Goal: Transaction & Acquisition: Subscribe to service/newsletter

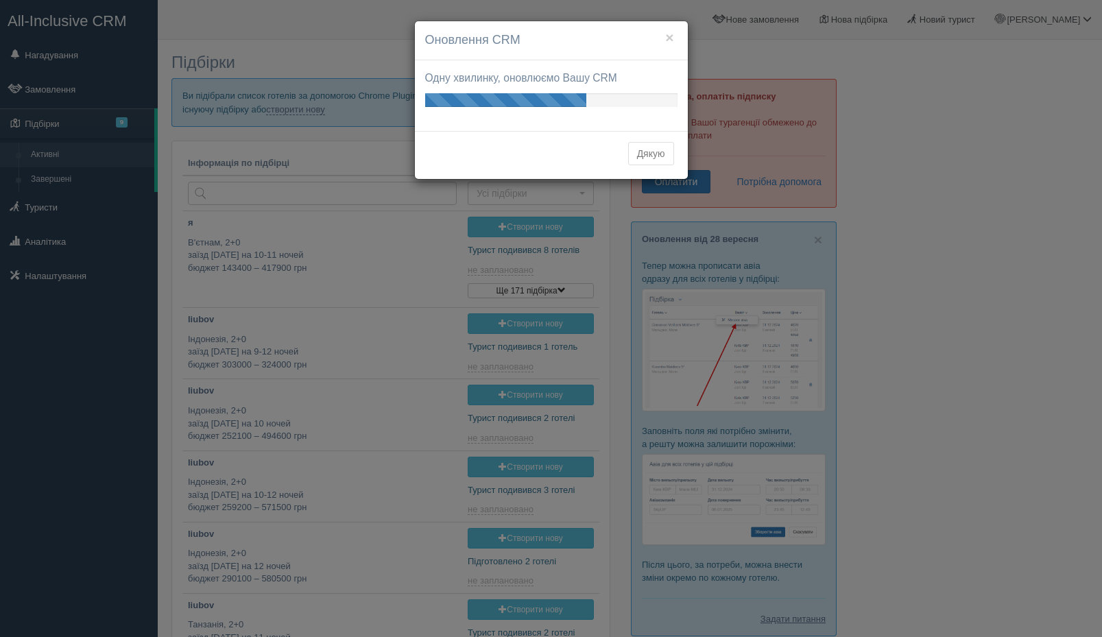
click at [681, 185] on div "× Оновлення CRM Одну хвилинку, оновлюємо Вашу CRM Ваші оновлення готові! Подиви…" at bounding box center [551, 318] width 1102 height 637
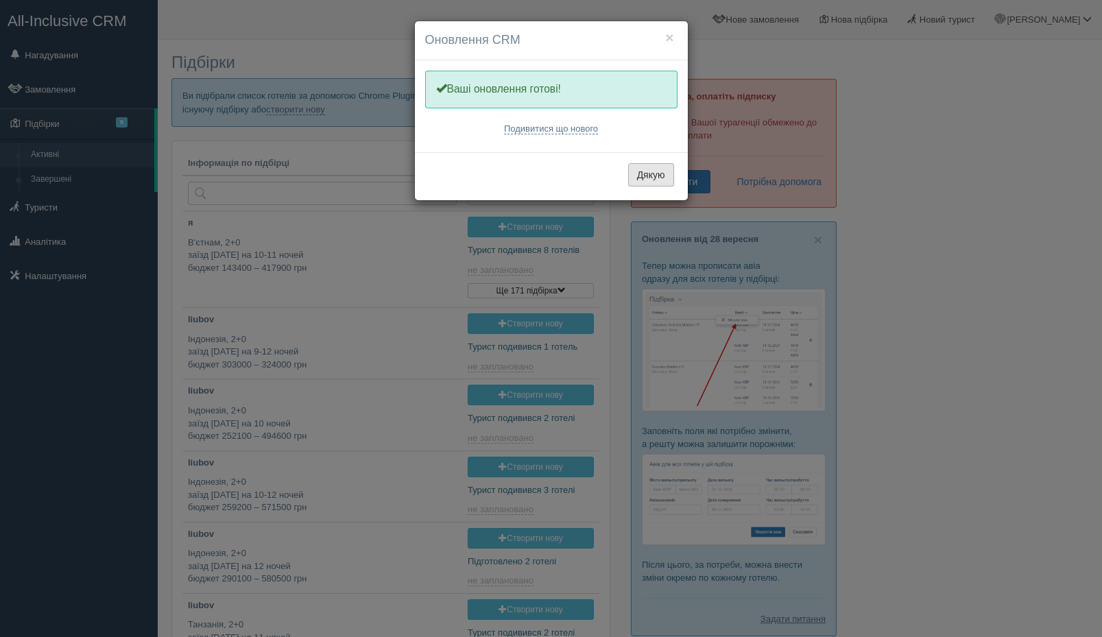
click at [646, 173] on button "Дякую" at bounding box center [651, 174] width 46 height 23
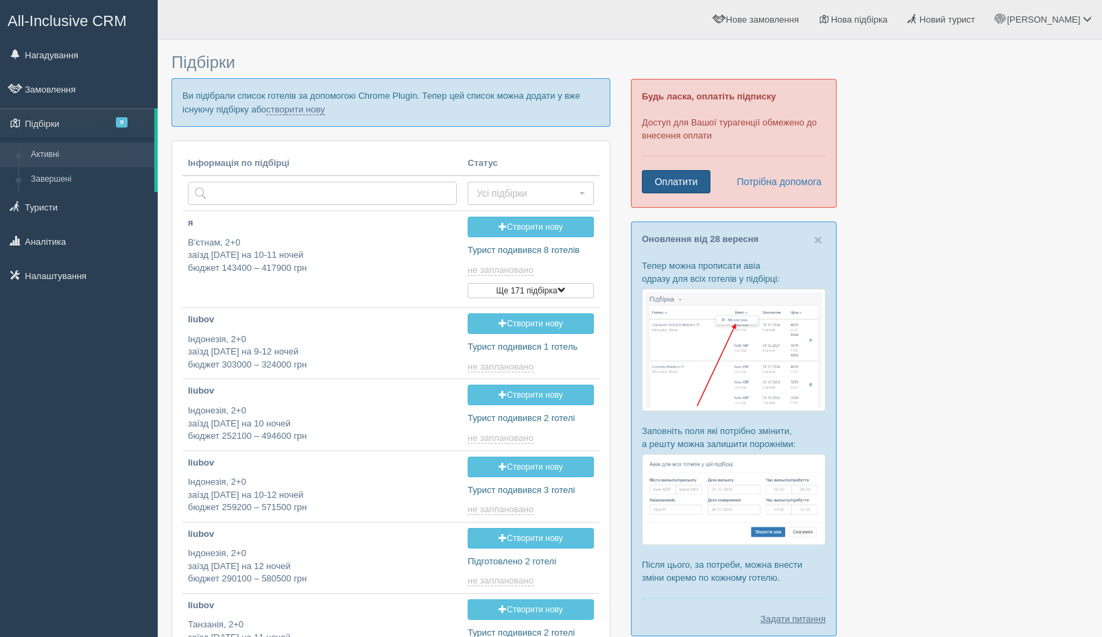
click at [673, 178] on link "Оплатити" at bounding box center [676, 181] width 69 height 23
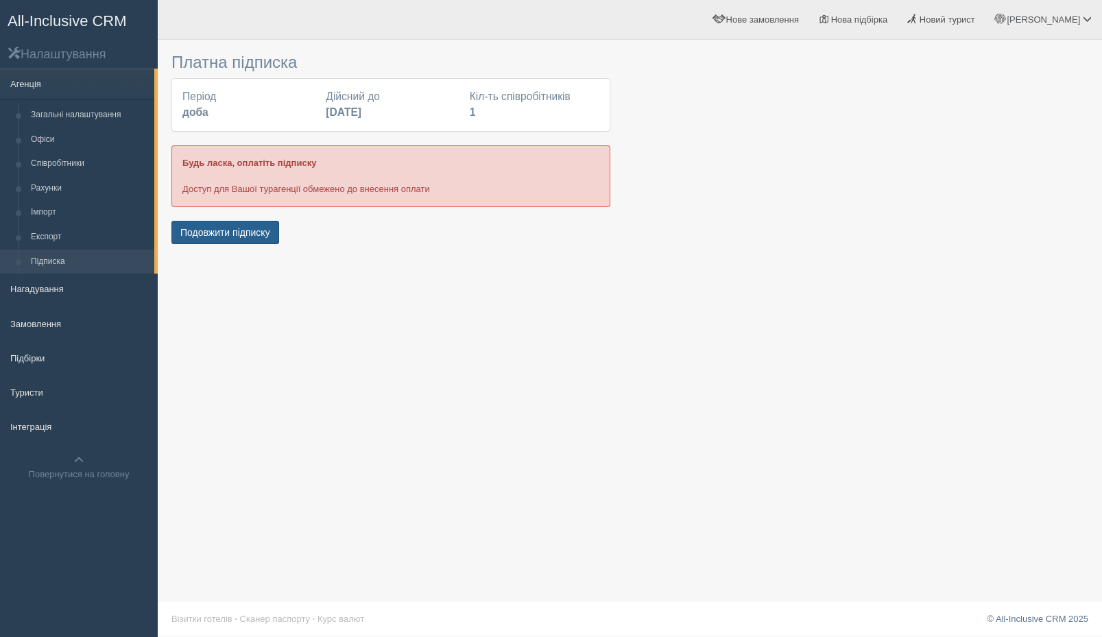
click at [260, 231] on button "Подовжити підписку" at bounding box center [225, 232] width 108 height 23
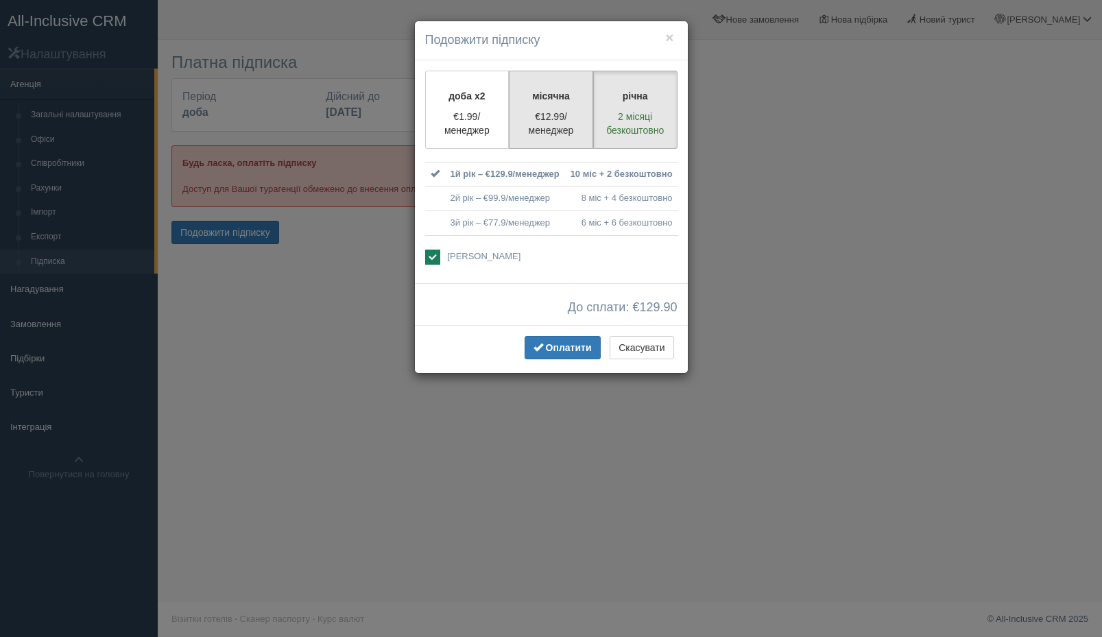
click at [559, 97] on p "місячна" at bounding box center [551, 96] width 67 height 14
radio input "true"
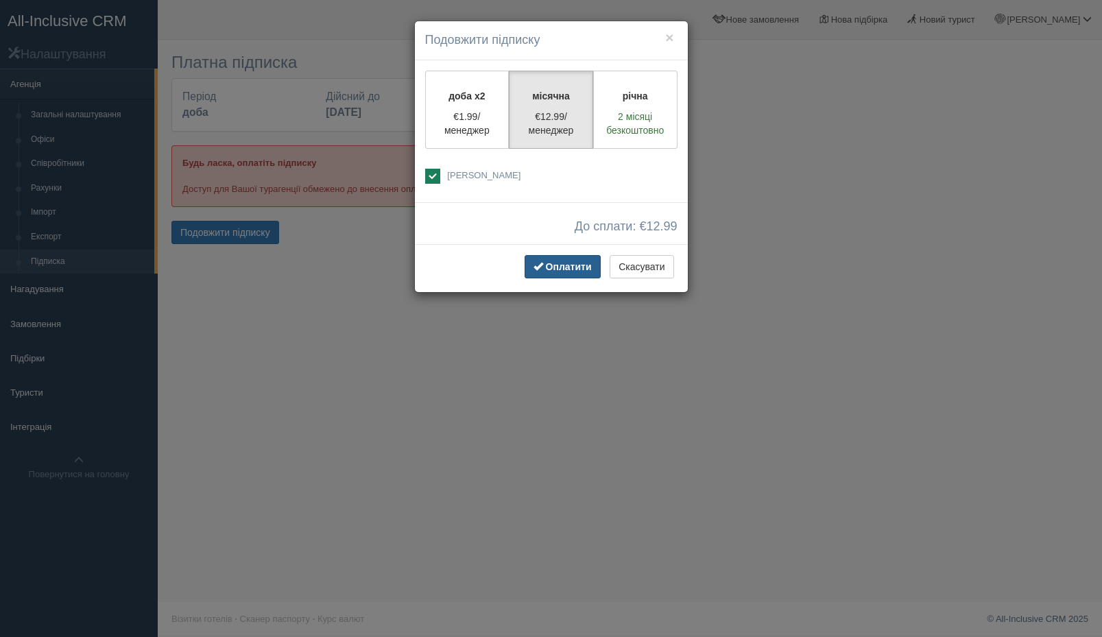
click at [552, 269] on span "Оплатити" at bounding box center [569, 266] width 46 height 11
